Goal: Task Accomplishment & Management: Manage account settings

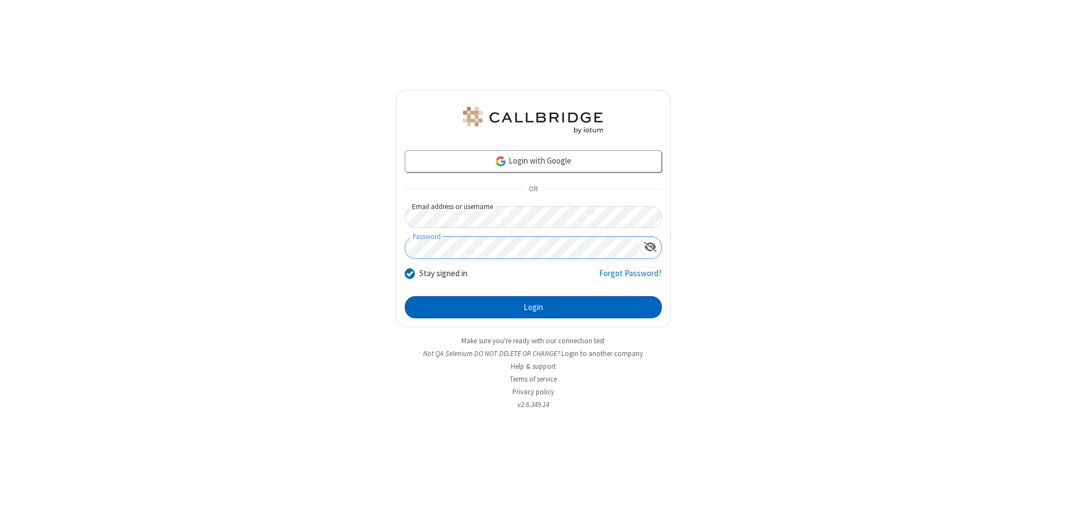
click at [533, 307] on button "Login" at bounding box center [533, 307] width 257 height 22
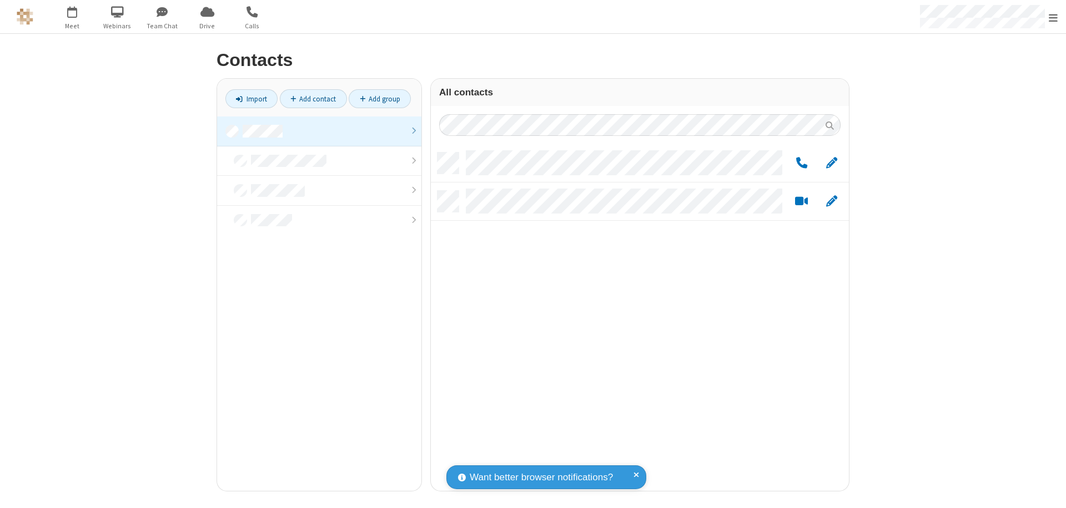
scroll to position [339, 410]
click at [319, 131] on link at bounding box center [319, 132] width 204 height 30
click at [831, 163] on span "Edit" at bounding box center [831, 163] width 11 height 14
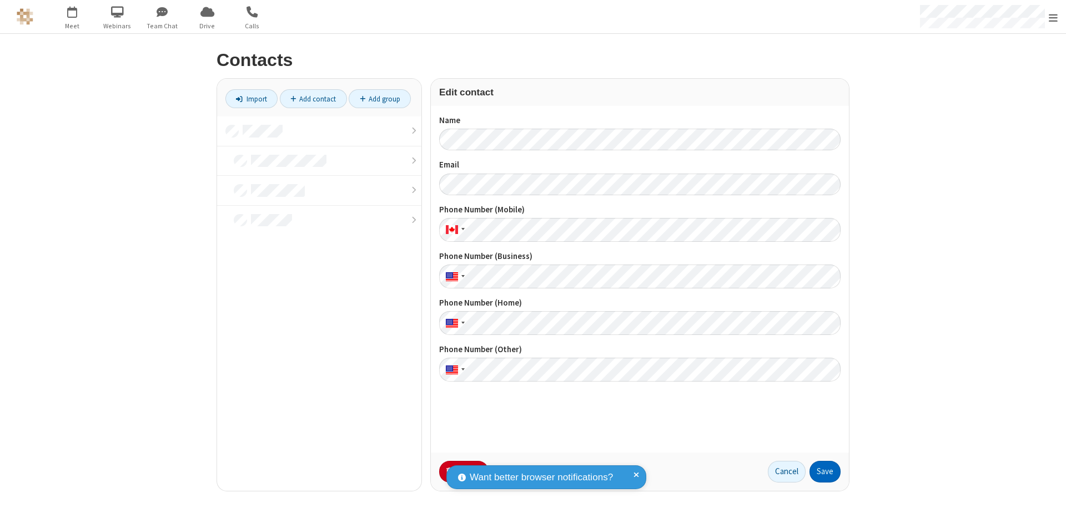
click at [825, 472] on button "Save" at bounding box center [824, 472] width 31 height 22
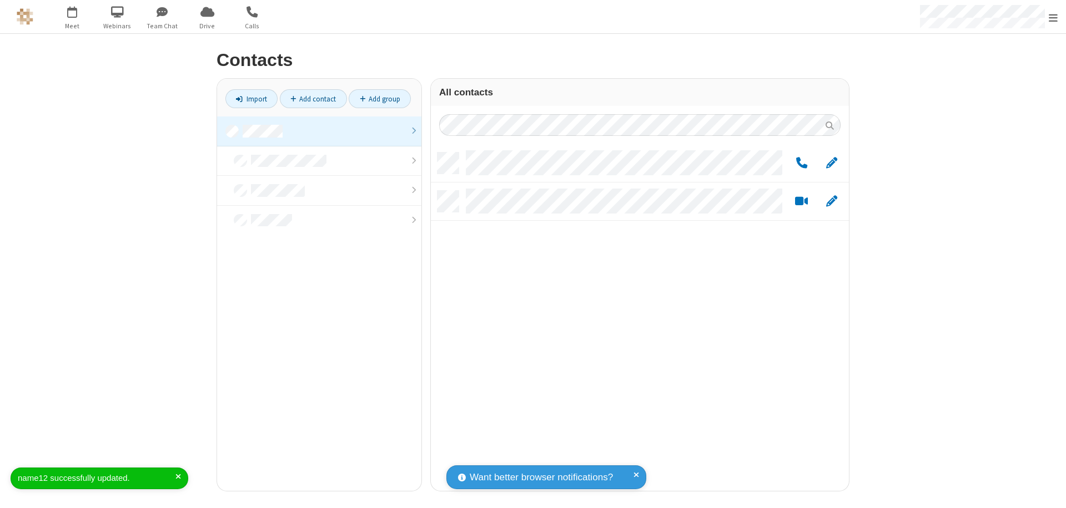
scroll to position [339, 410]
